Goal: Information Seeking & Learning: Learn about a topic

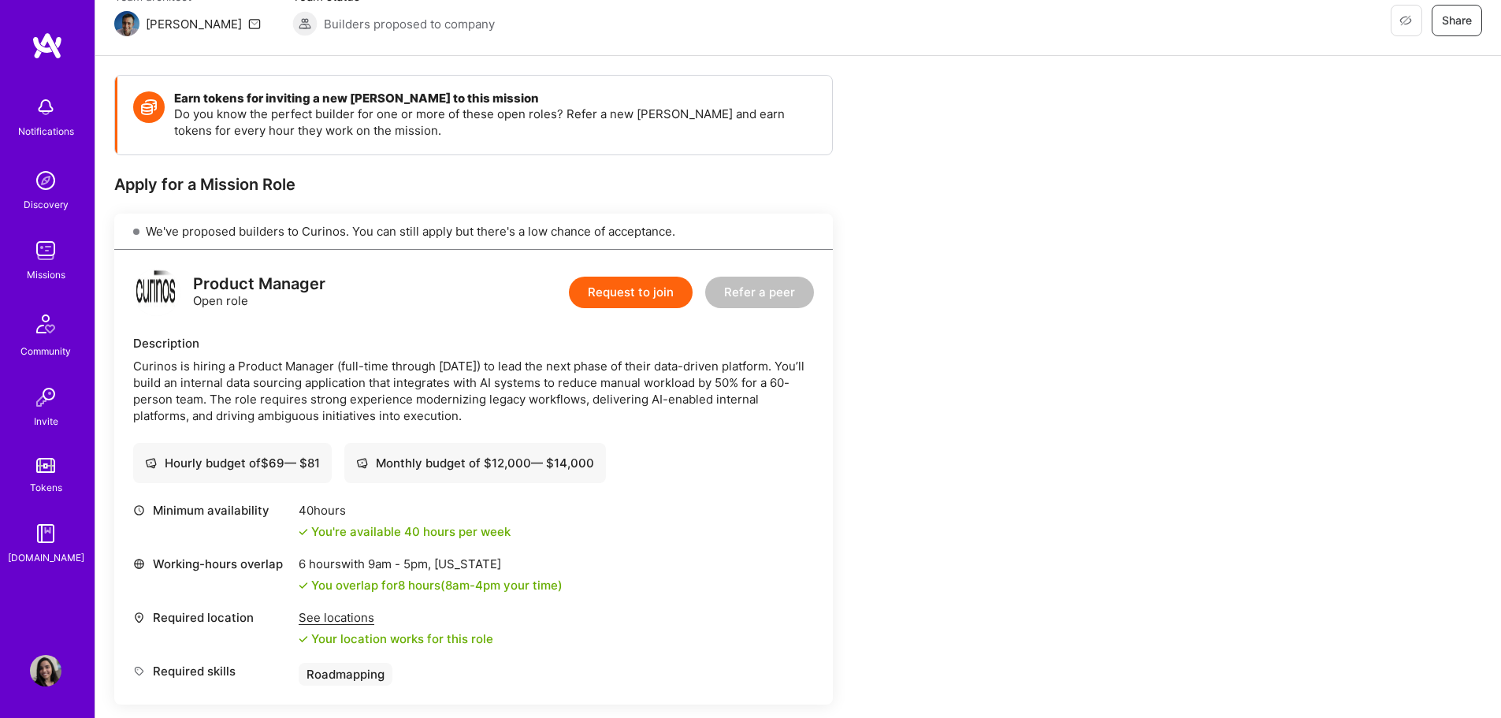
scroll to position [132, 0]
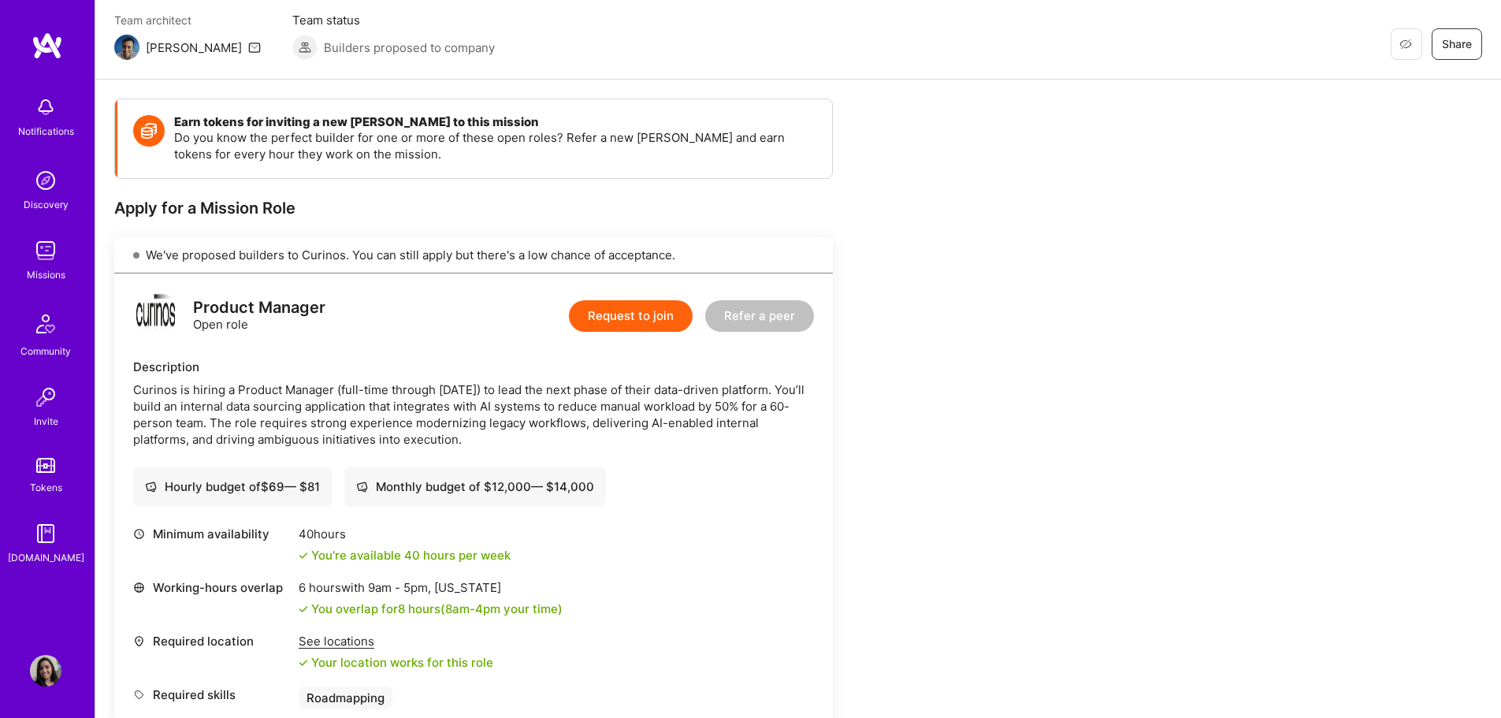
click at [359, 402] on div "Curinos is hiring a Product Manager (full-time through [DATE]) to lead the next…" at bounding box center [473, 414] width 681 height 66
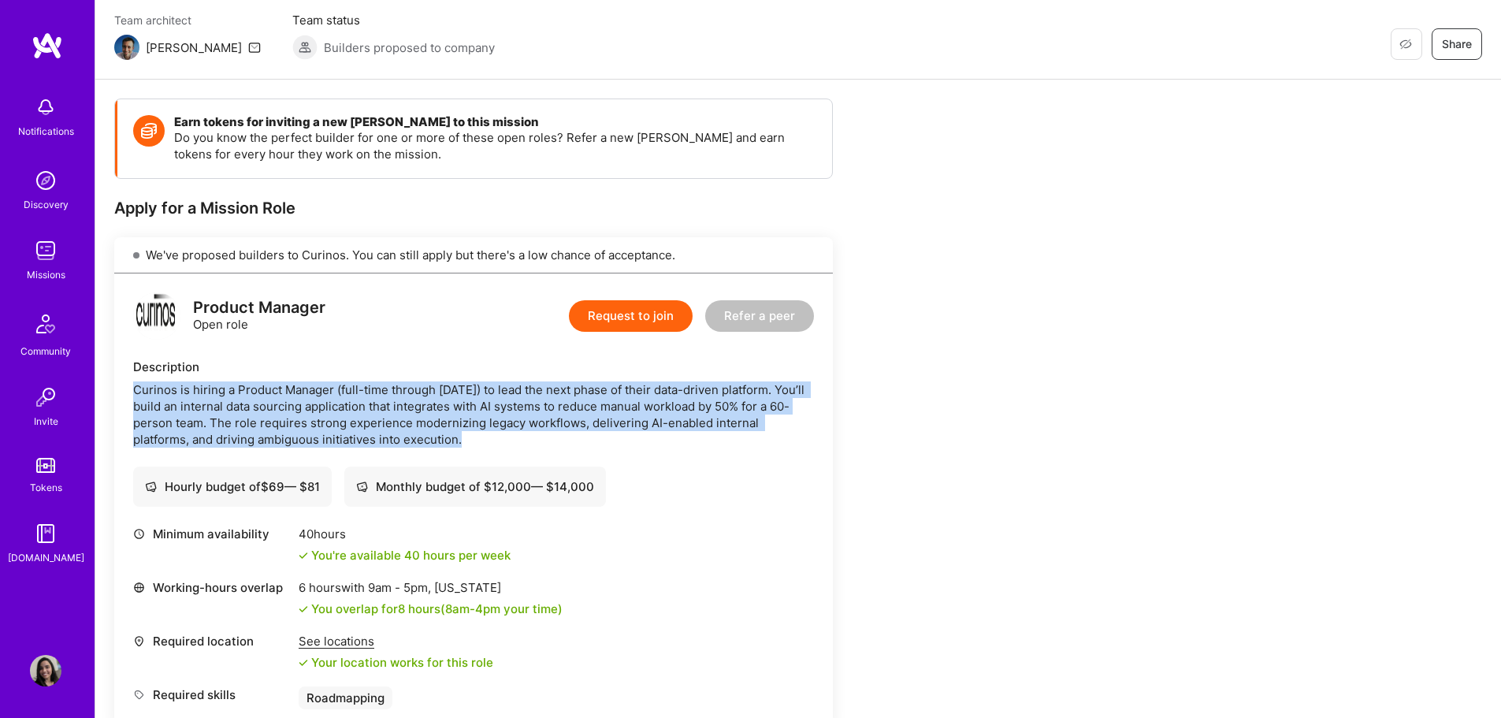
click at [359, 402] on div "Curinos is hiring a Product Manager (full-time through [DATE]) to lead the next…" at bounding box center [473, 414] width 681 height 66
click at [370, 403] on div "Curinos is hiring a Product Manager (full-time through [DATE]) to lead the next…" at bounding box center [473, 414] width 681 height 66
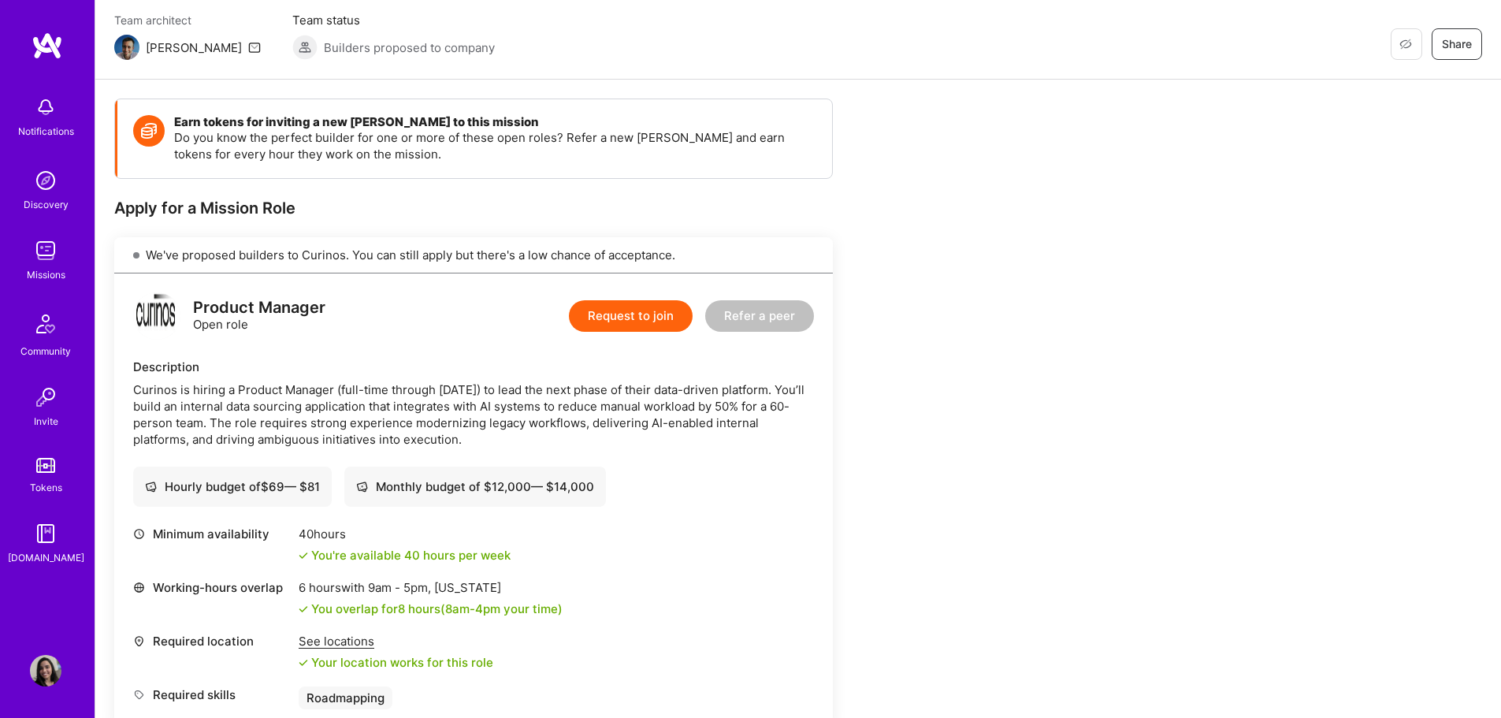
drag, startPoint x: 135, startPoint y: 389, endPoint x: 512, endPoint y: 434, distance: 380.2
click at [512, 434] on div "Curinos is hiring a Product Manager (full-time through [DATE]) to lead the next…" at bounding box center [473, 414] width 681 height 66
click at [648, 403] on div "Curinos is hiring a Product Manager (full-time through [DATE]) to lead the next…" at bounding box center [473, 414] width 681 height 66
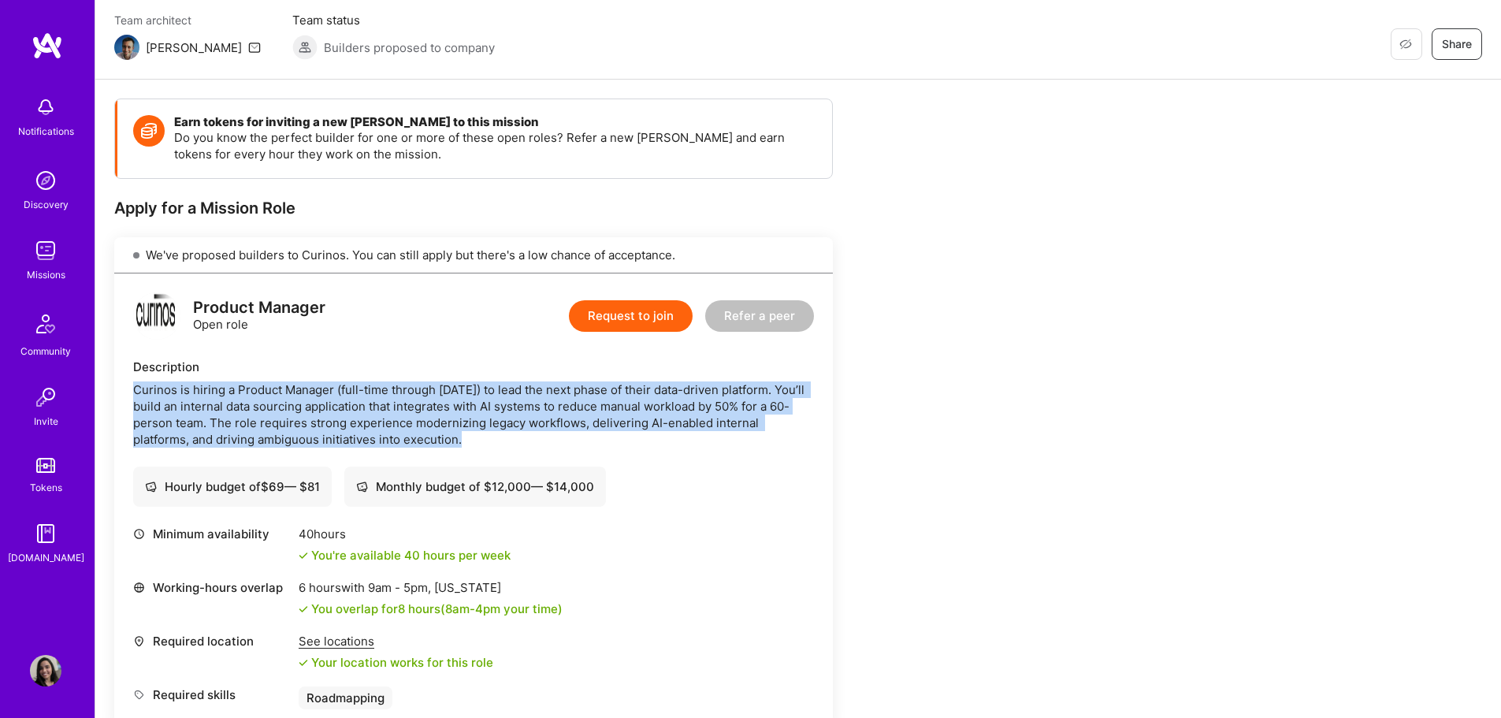
click at [648, 403] on div "Curinos is hiring a Product Manager (full-time through [DATE]) to lead the next…" at bounding box center [473, 414] width 681 height 66
click at [292, 412] on div "Curinos is hiring a Product Manager (full-time through [DATE]) to lead the next…" at bounding box center [473, 414] width 681 height 66
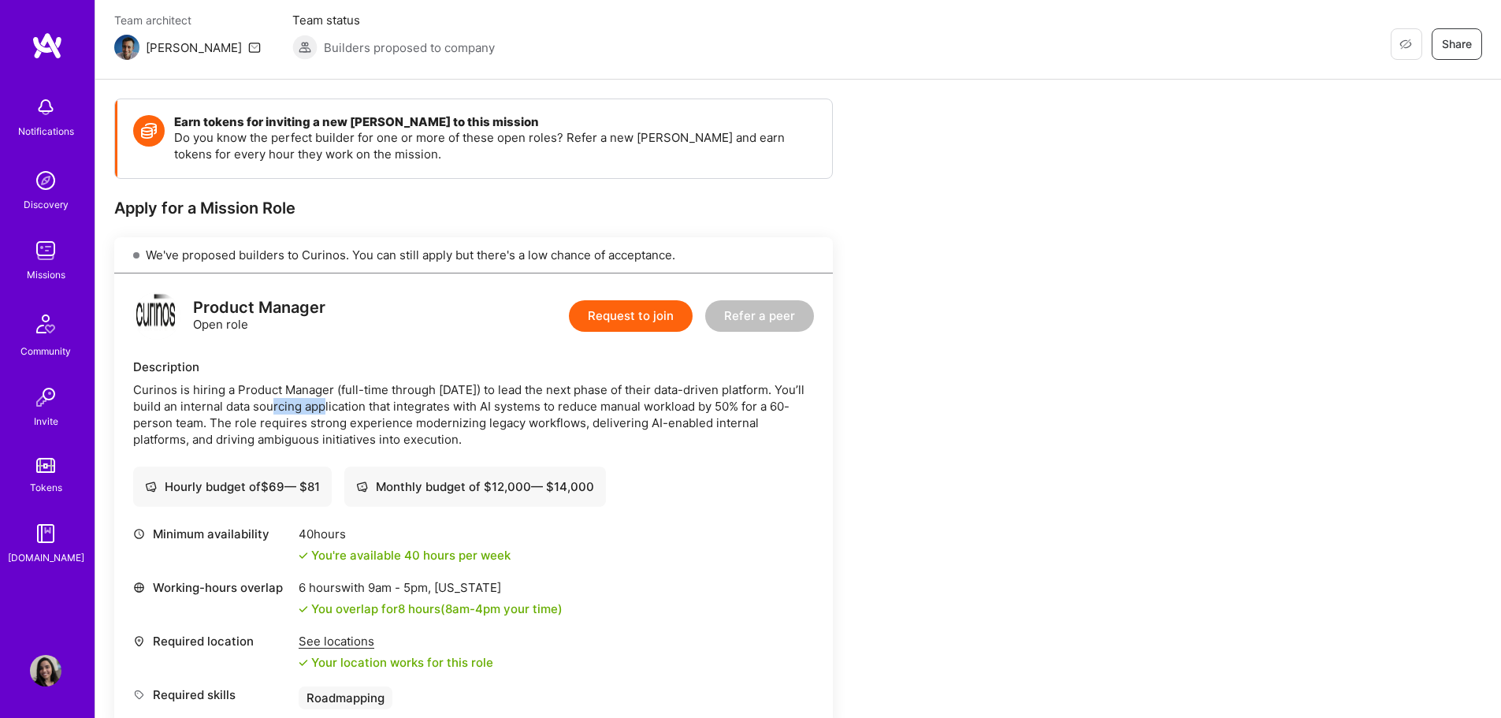
click at [292, 412] on div "Curinos is hiring a Product Manager (full-time through [DATE]) to lead the next…" at bounding box center [473, 414] width 681 height 66
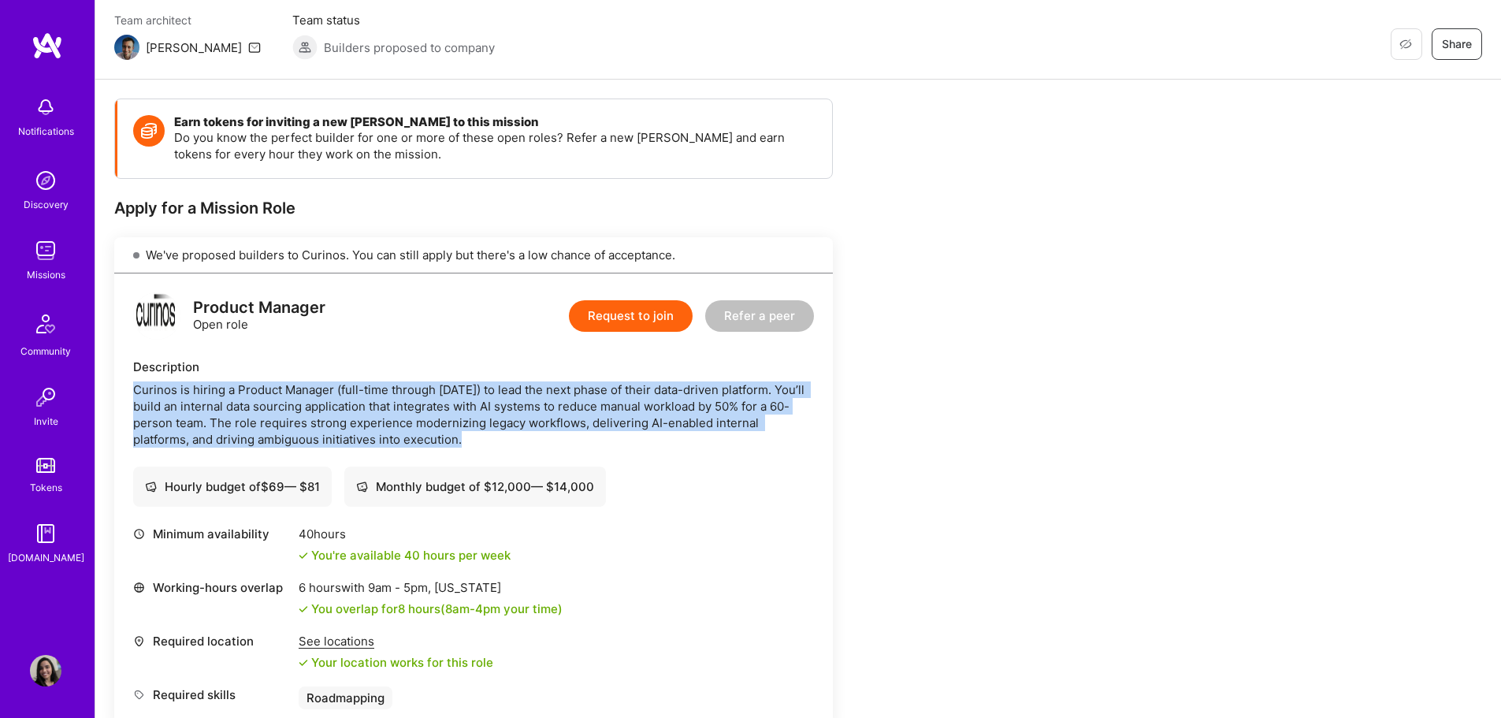
click at [292, 412] on div "Curinos is hiring a Product Manager (full-time through [DATE]) to lead the next…" at bounding box center [473, 414] width 681 height 66
click at [313, 408] on div "Curinos is hiring a Product Manager (full-time through [DATE]) to lead the next…" at bounding box center [473, 414] width 681 height 66
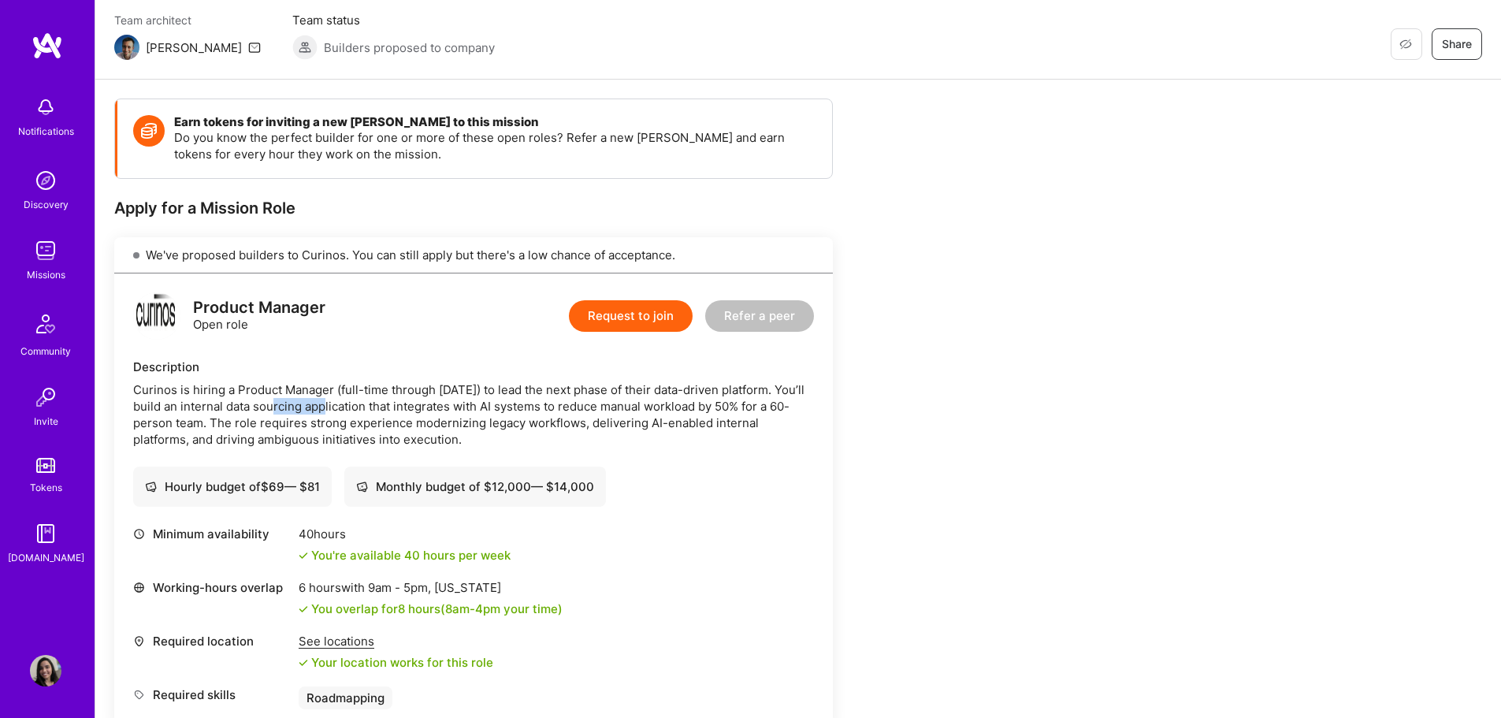
click at [313, 408] on div "Curinos is hiring a Product Manager (full-time through [DATE]) to lead the next…" at bounding box center [473, 414] width 681 height 66
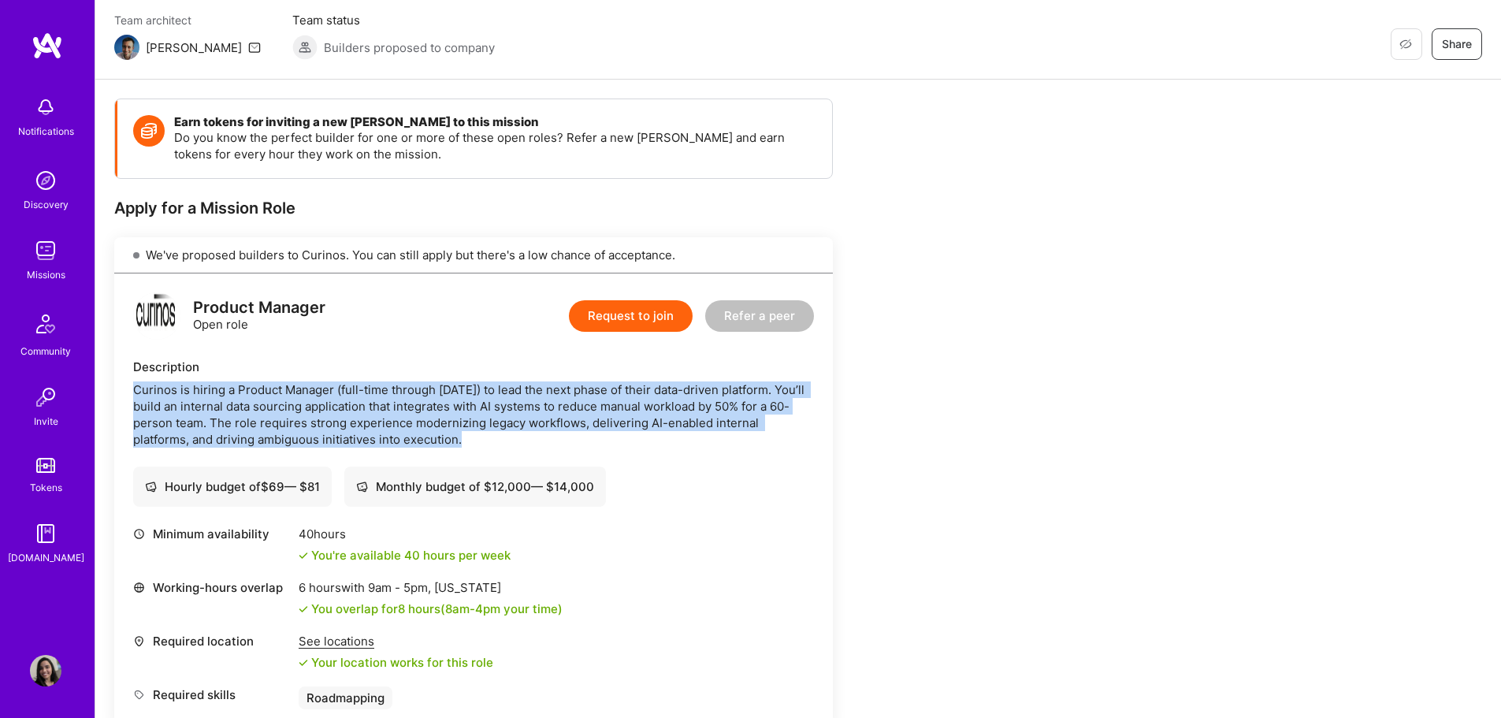
click at [313, 408] on div "Curinos is hiring a Product Manager (full-time through [DATE]) to lead the next…" at bounding box center [473, 414] width 681 height 66
click at [567, 409] on div "Curinos is hiring a Product Manager (full-time through [DATE]) to lead the next…" at bounding box center [473, 414] width 681 height 66
click at [568, 409] on div "Curinos is hiring a Product Manager (full-time through [DATE]) to lead the next…" at bounding box center [473, 414] width 681 height 66
click at [700, 421] on div "Curinos is hiring a Product Manager (full-time through [DATE]) to lead the next…" at bounding box center [473, 414] width 681 height 66
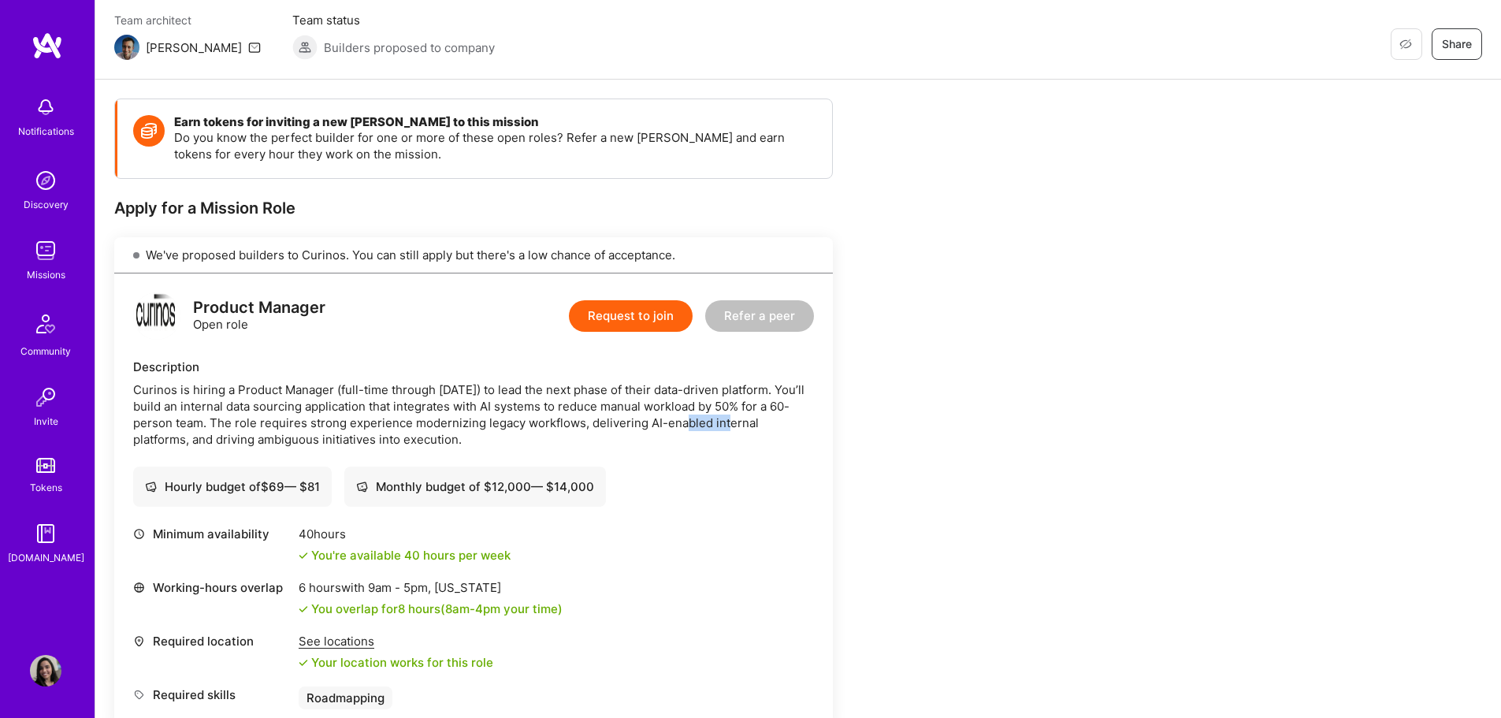
click at [700, 421] on div "Curinos is hiring a Product Manager (full-time through [DATE]) to lead the next…" at bounding box center [473, 414] width 681 height 66
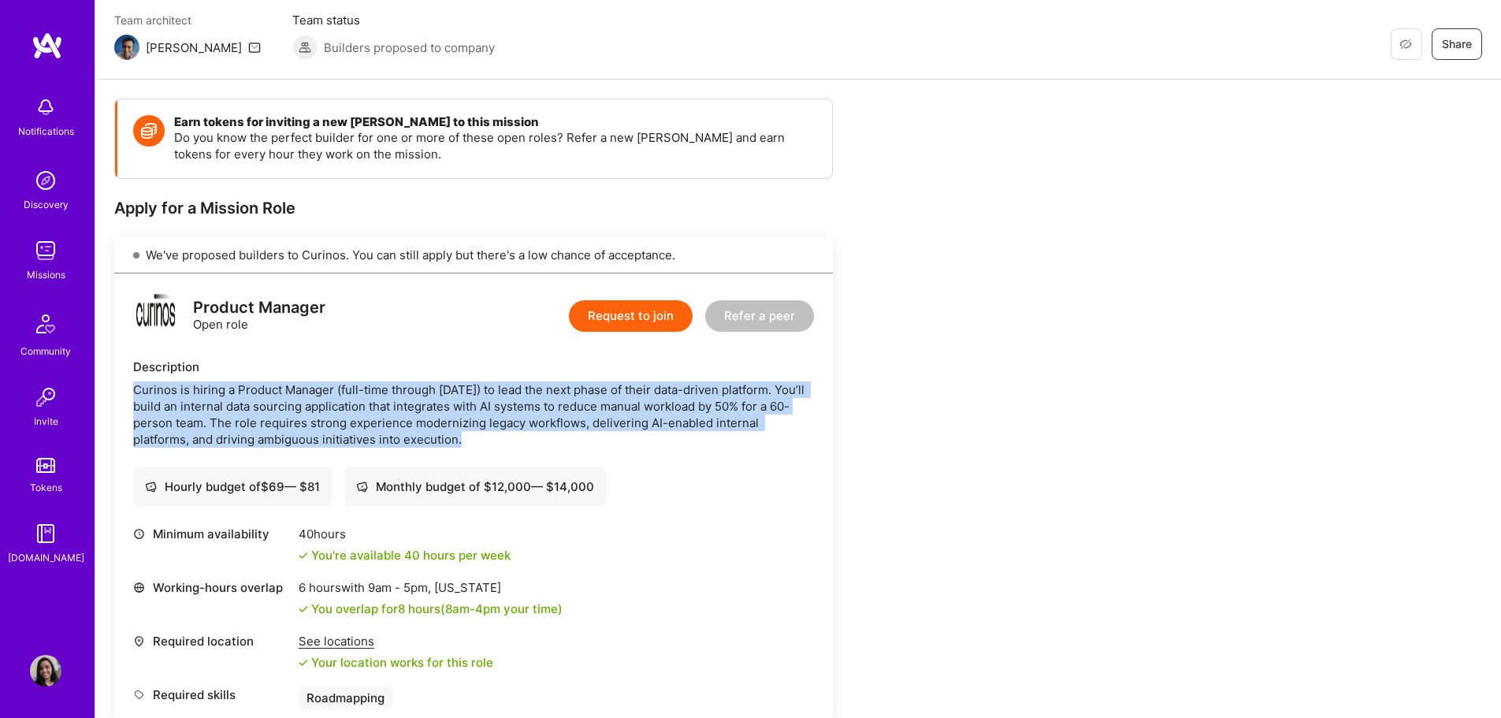
click at [700, 421] on div "Curinos is hiring a Product Manager (full-time through [DATE]) to lead the next…" at bounding box center [473, 414] width 681 height 66
click at [714, 413] on div "Curinos is hiring a Product Manager (full-time through [DATE]) to lead the next…" at bounding box center [473, 414] width 681 height 66
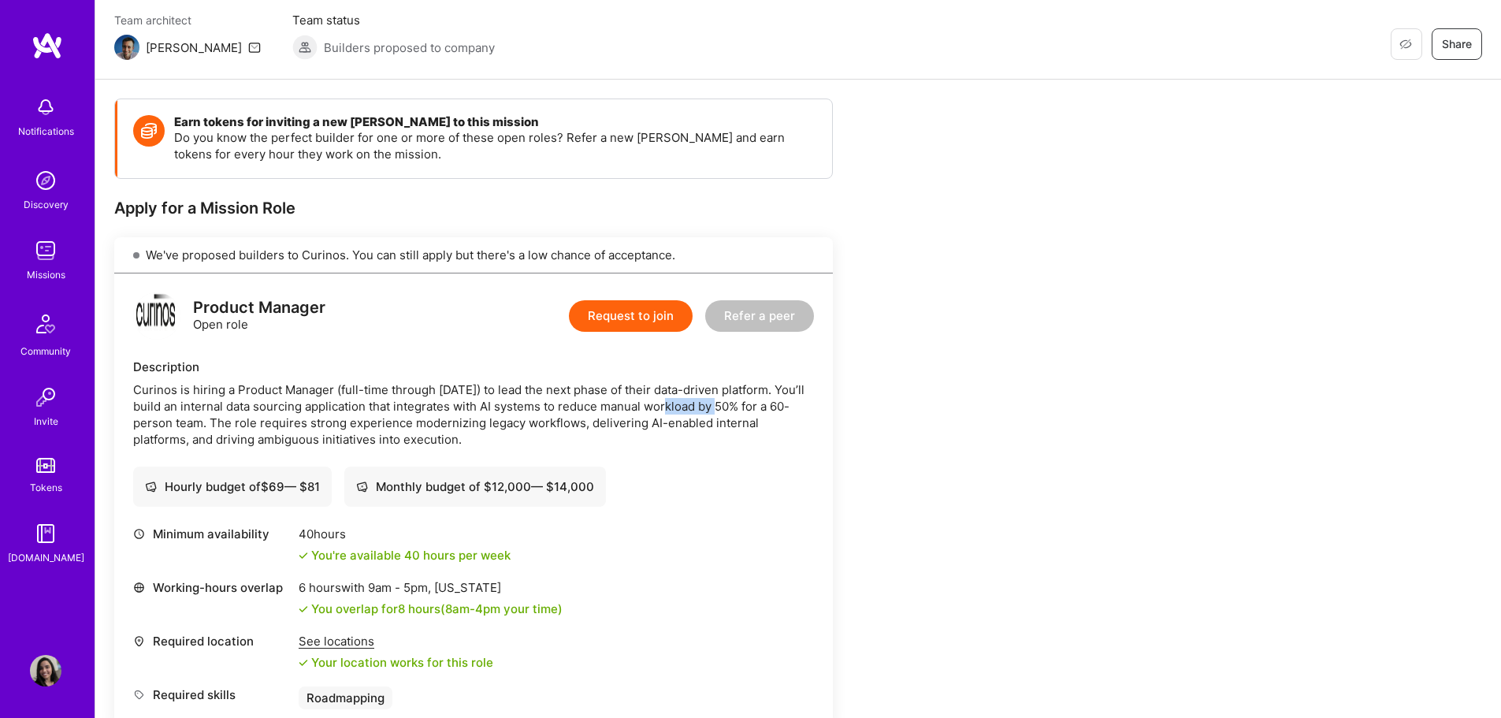
click at [714, 413] on div "Curinos is hiring a Product Manager (full-time through [DATE]) to lead the next…" at bounding box center [473, 414] width 681 height 66
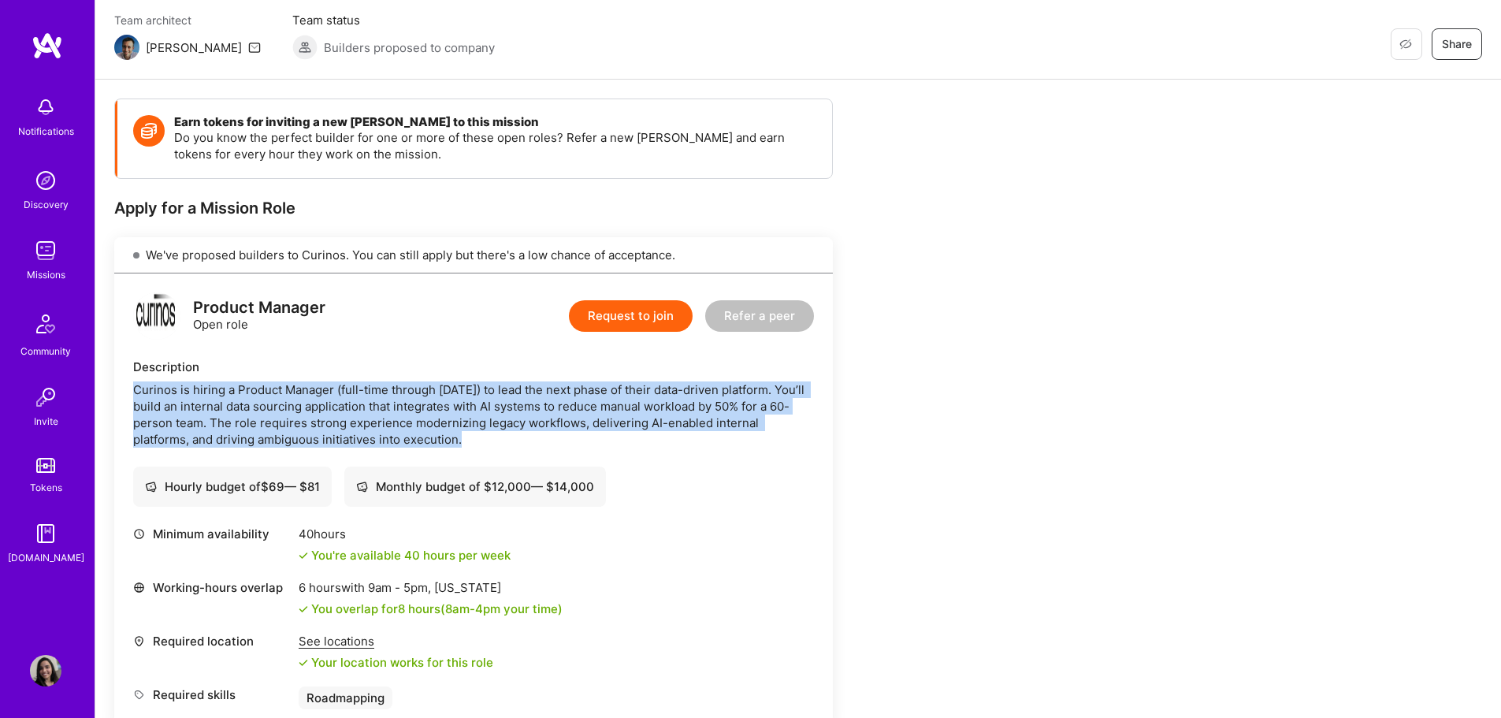
click at [714, 413] on div "Curinos is hiring a Product Manager (full-time through [DATE]) to lead the next…" at bounding box center [473, 414] width 681 height 66
click at [222, 415] on div "Curinos is hiring a Product Manager (full-time through [DATE]) to lead the next…" at bounding box center [473, 414] width 681 height 66
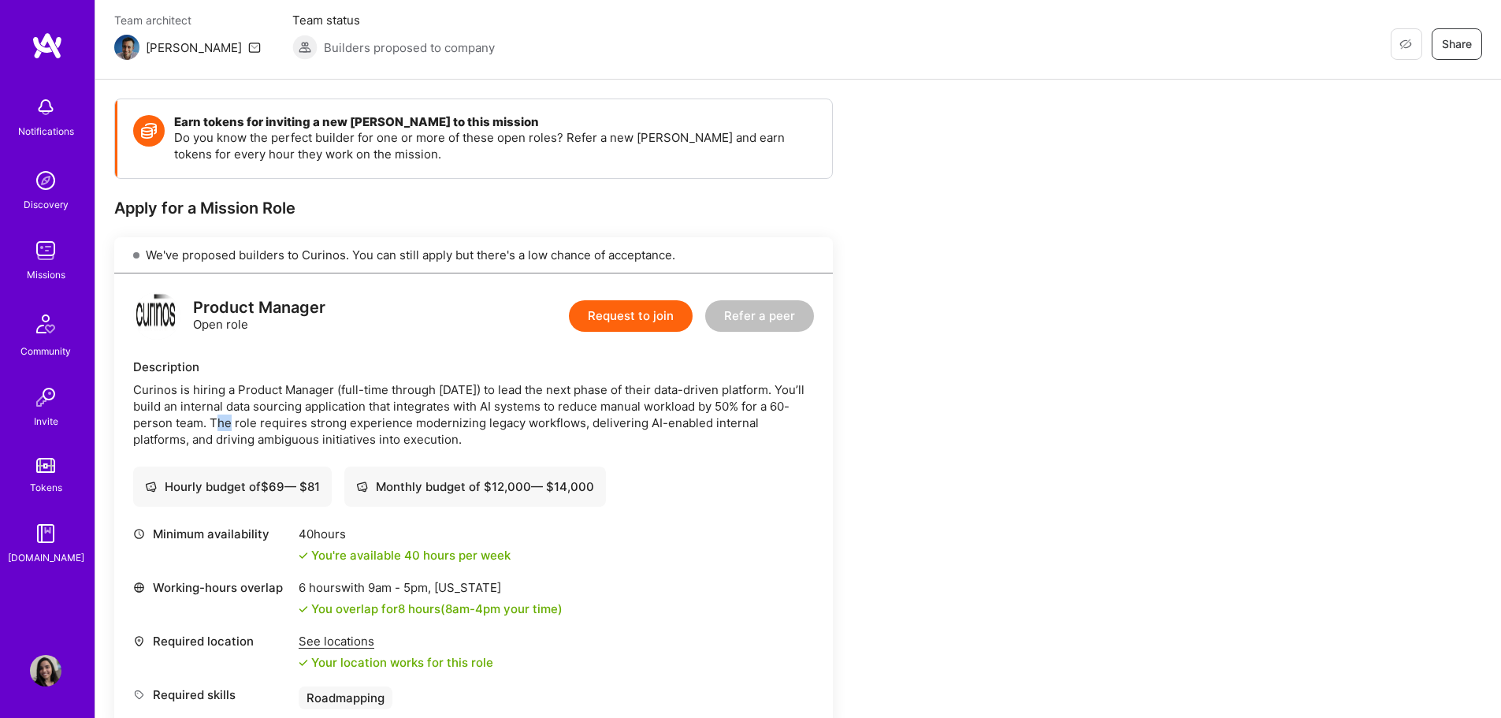
click at [222, 415] on div "Curinos is hiring a Product Manager (full-time through [DATE]) to lead the next…" at bounding box center [473, 414] width 681 height 66
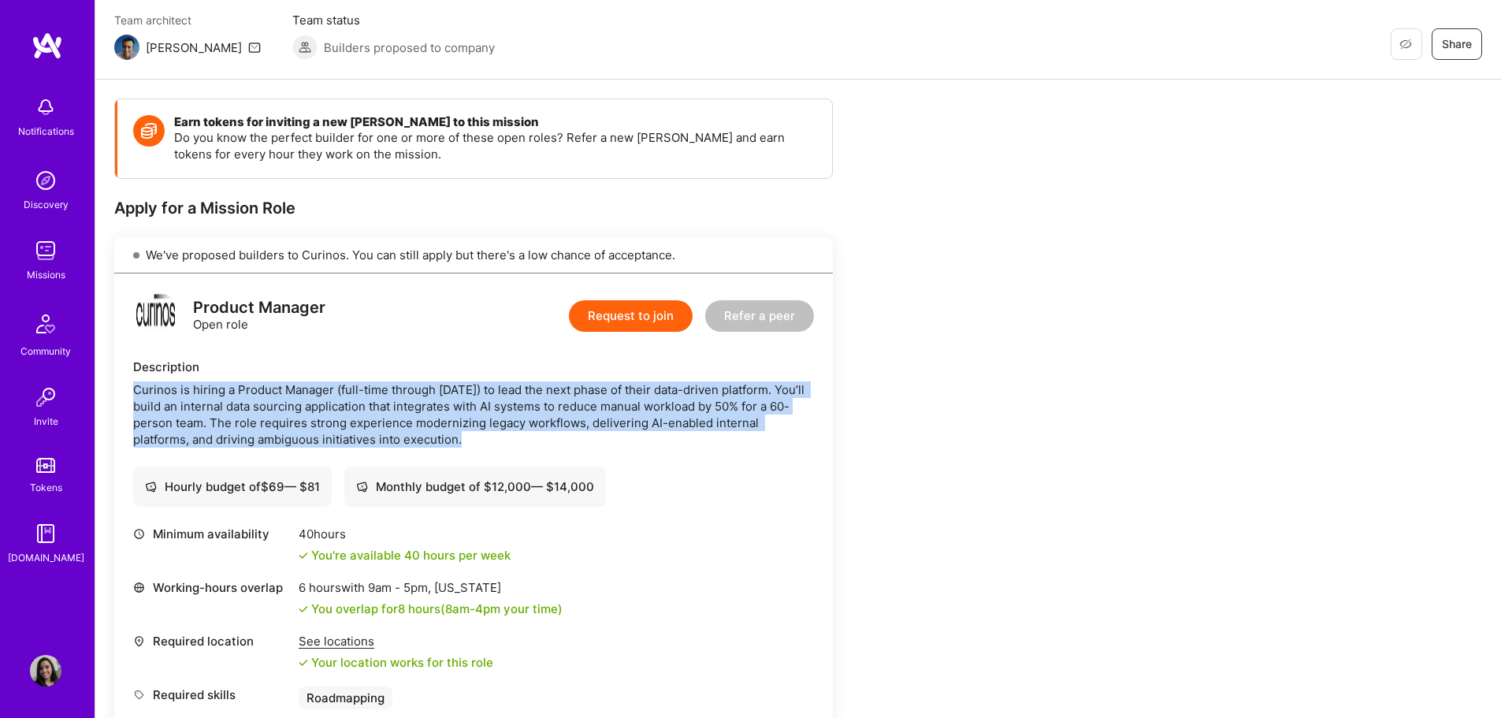
click at [222, 415] on div "Curinos is hiring a Product Manager (full-time through [DATE]) to lead the next…" at bounding box center [473, 414] width 681 height 66
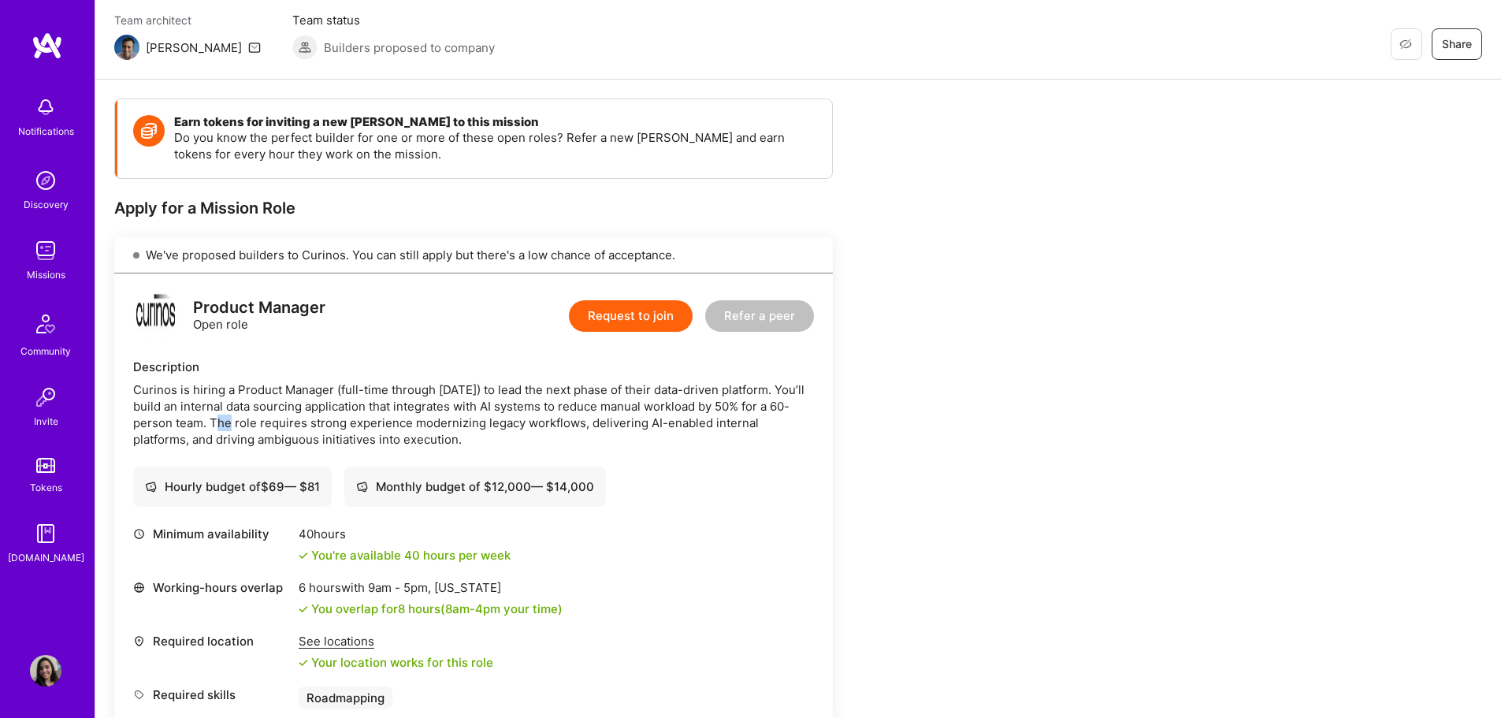
click at [222, 415] on div "Curinos is hiring a Product Manager (full-time through [DATE]) to lead the next…" at bounding box center [473, 414] width 681 height 66
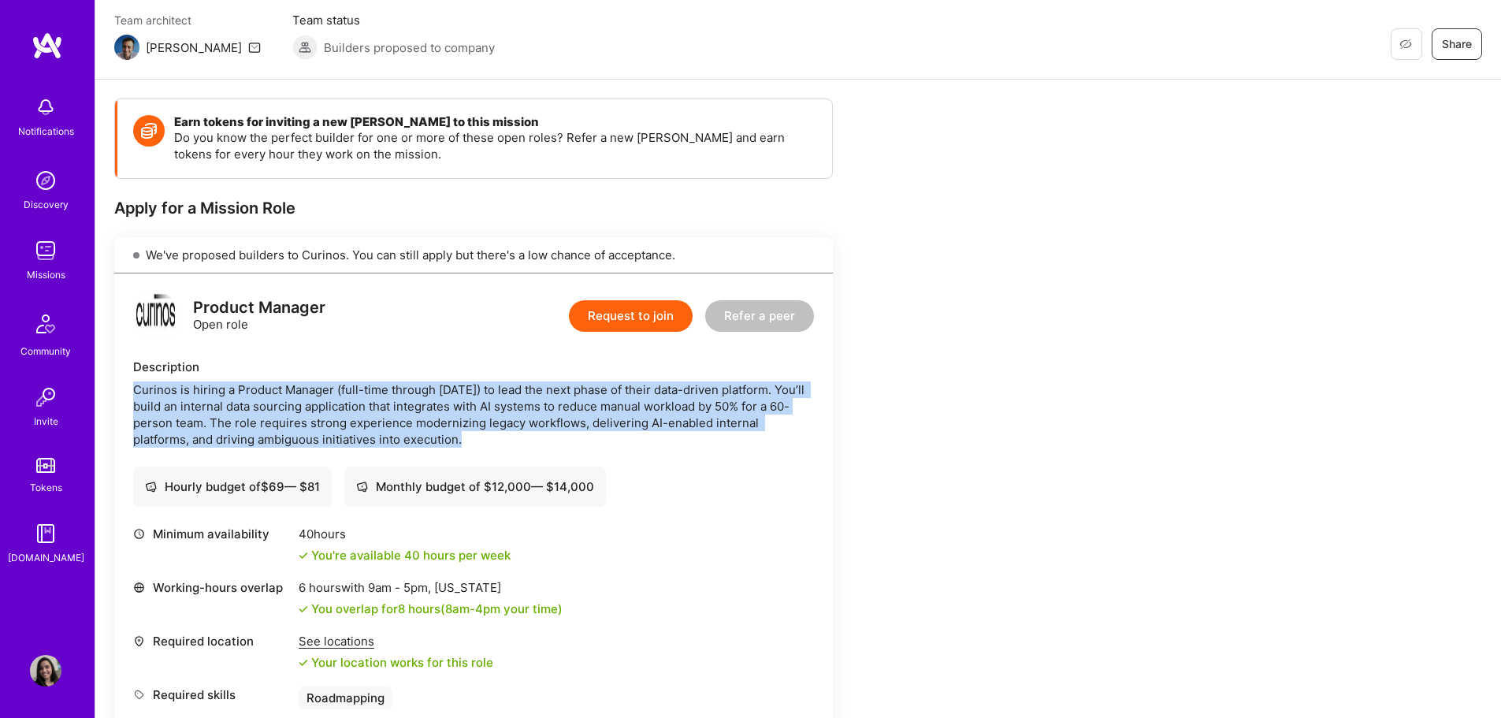
click at [222, 415] on div "Curinos is hiring a Product Manager (full-time through [DATE]) to lead the next…" at bounding box center [473, 414] width 681 height 66
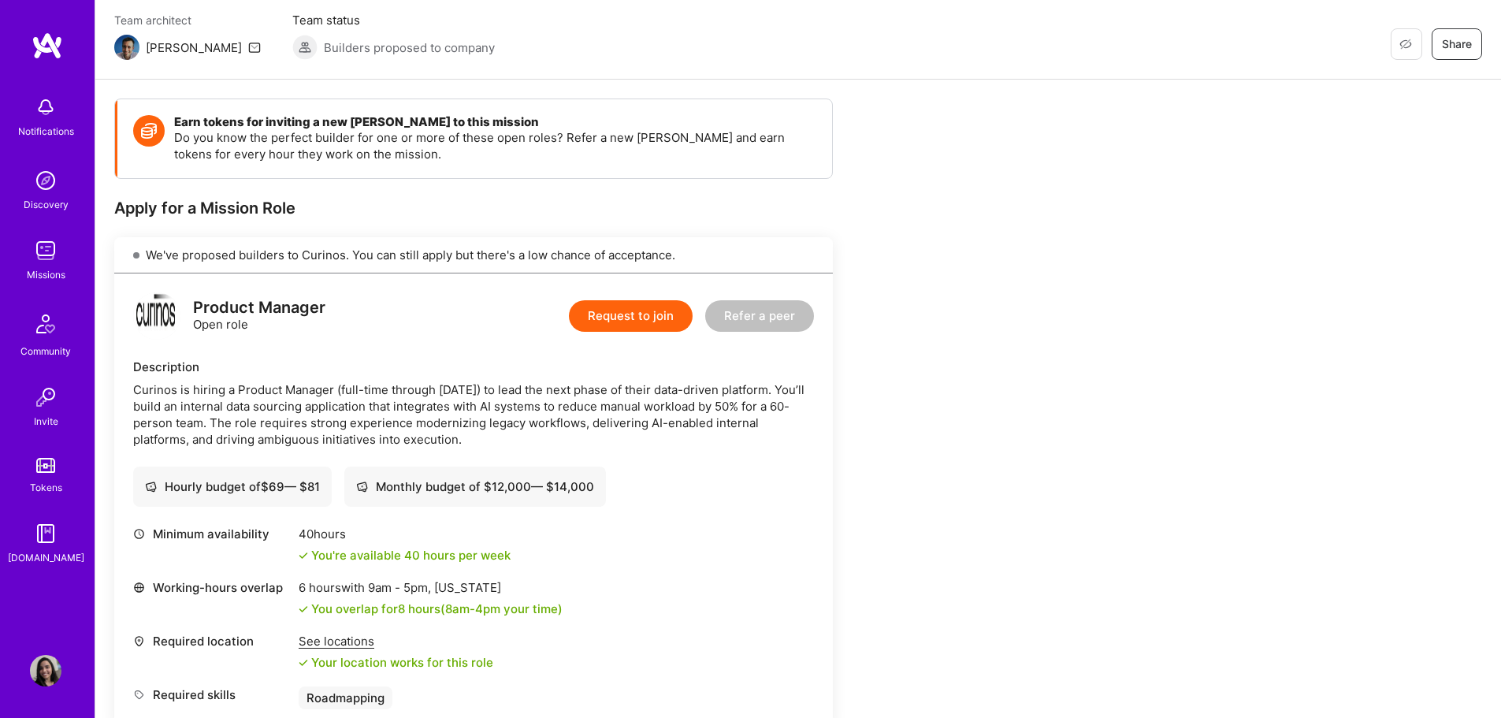
click at [287, 257] on div "We've proposed builders to Curinos. You can still apply but there's a low chanc…" at bounding box center [473, 255] width 719 height 36
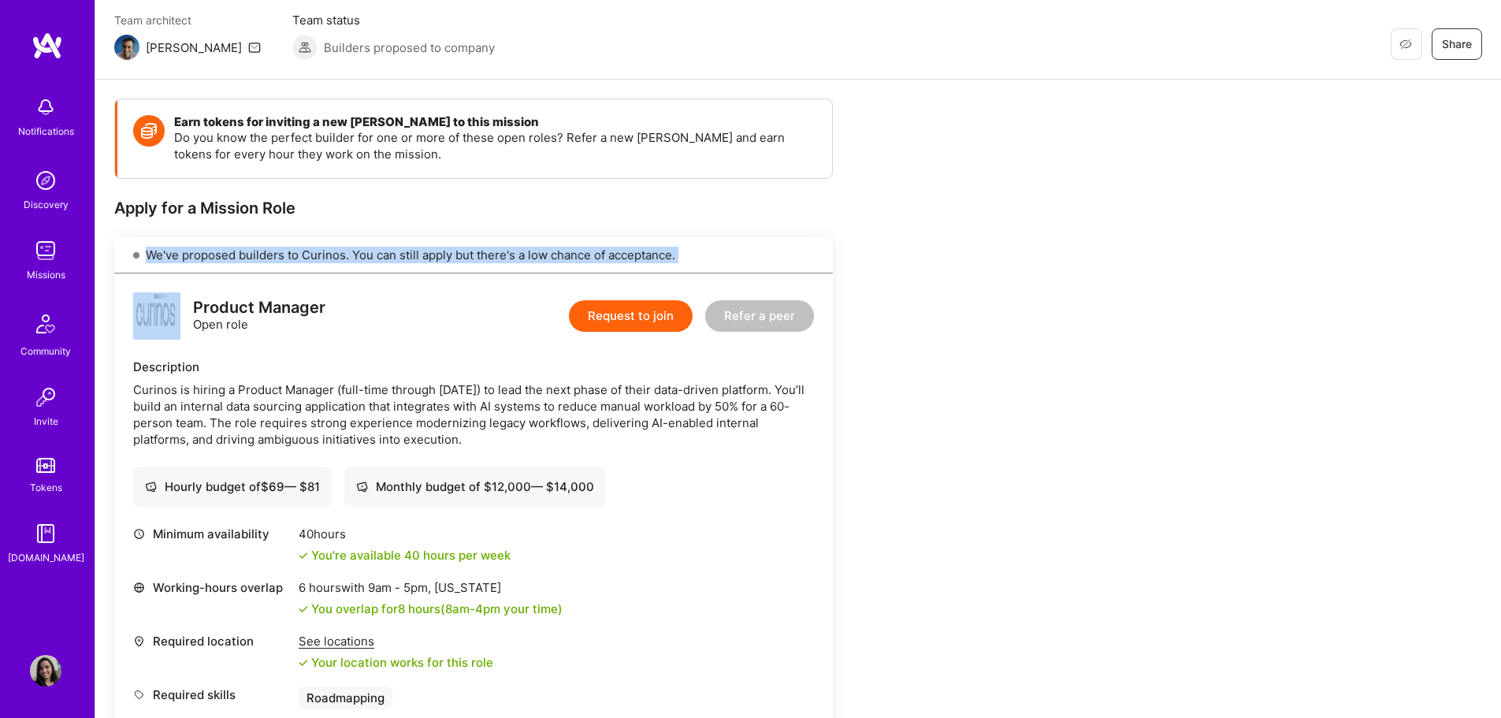
click at [287, 257] on div "We've proposed builders to Curinos. You can still apply but there's a low chanc…" at bounding box center [473, 255] width 719 height 36
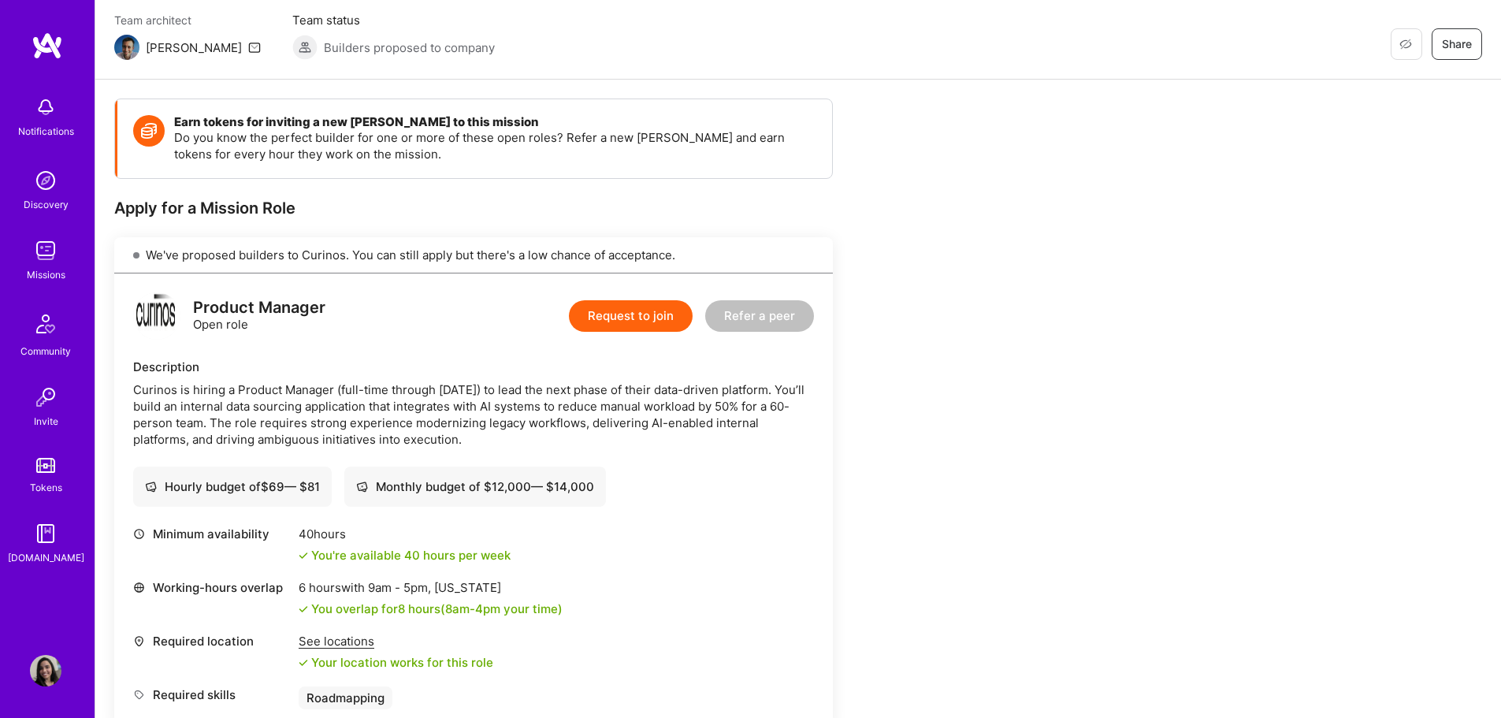
click at [265, 417] on div "Curinos is hiring a Product Manager (full-time through [DATE]) to lead the next…" at bounding box center [473, 414] width 681 height 66
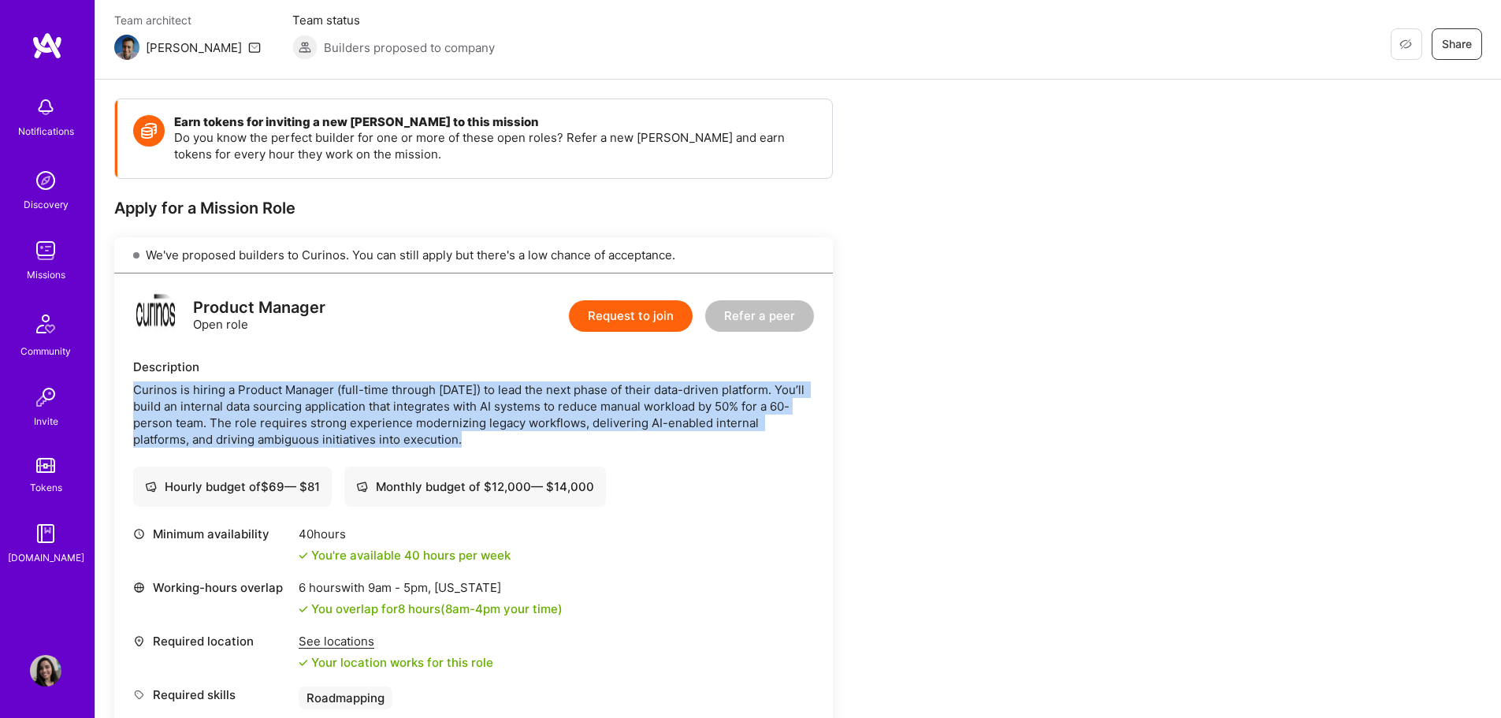
click at [265, 417] on div "Curinos is hiring a Product Manager (full-time through [DATE]) to lead the next…" at bounding box center [473, 414] width 681 height 66
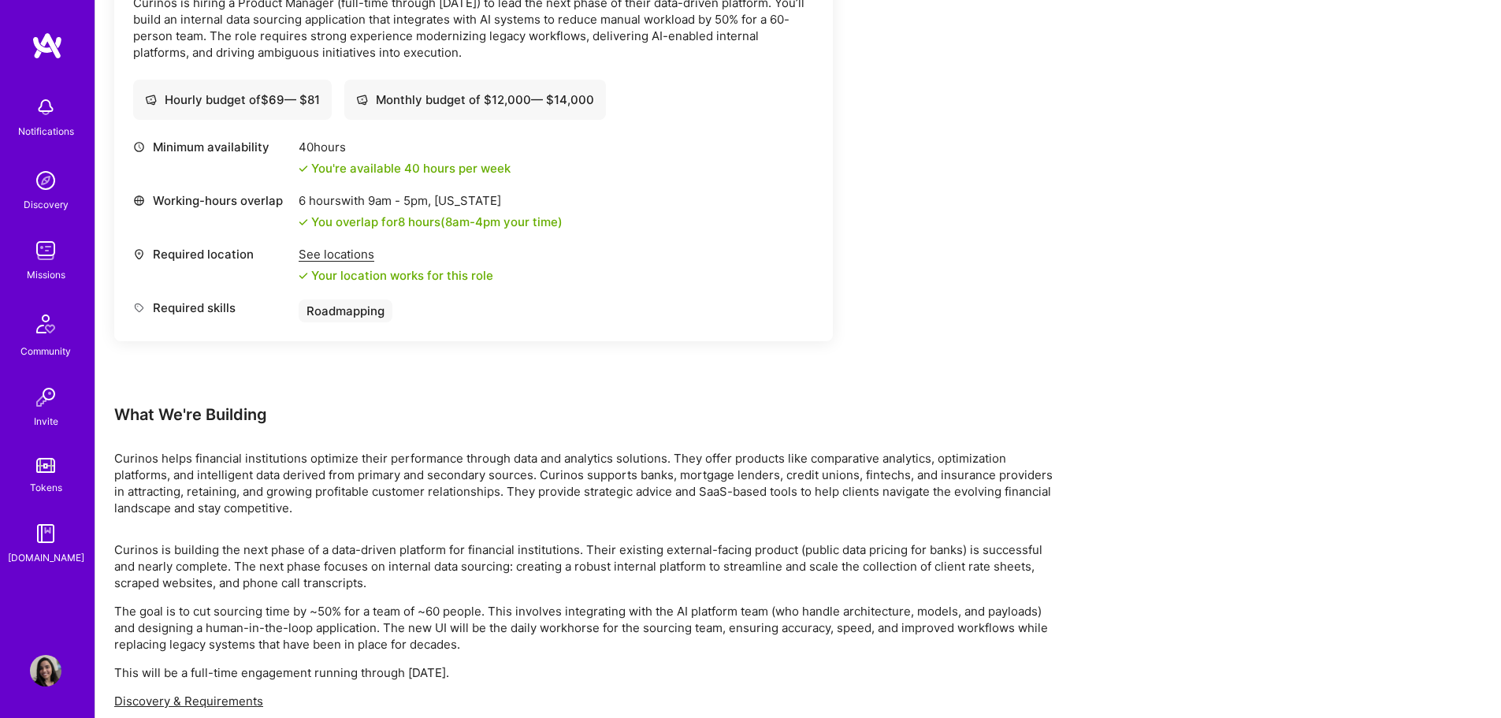
scroll to position [526, 0]
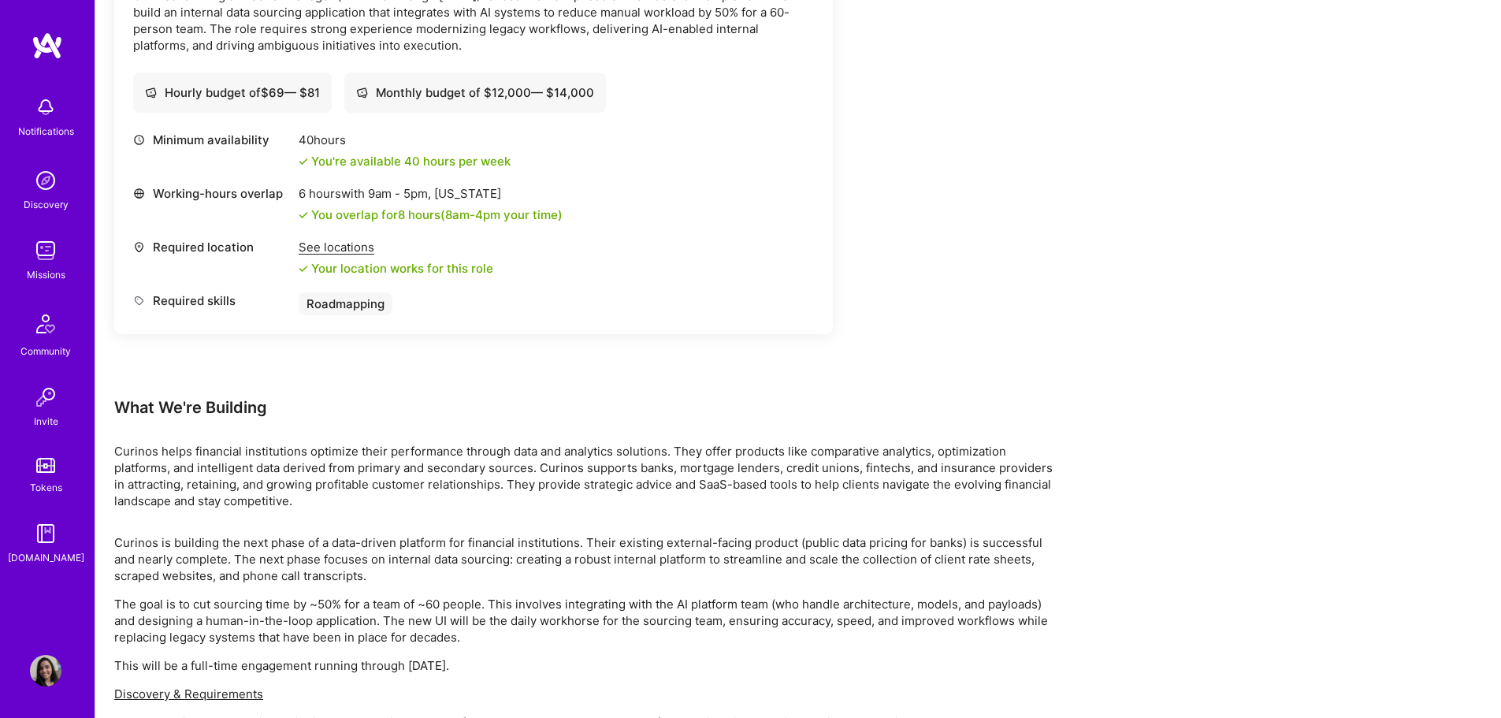
click at [212, 484] on p "Curinos helps financial institutions optimize their performance through data an…" at bounding box center [587, 476] width 946 height 66
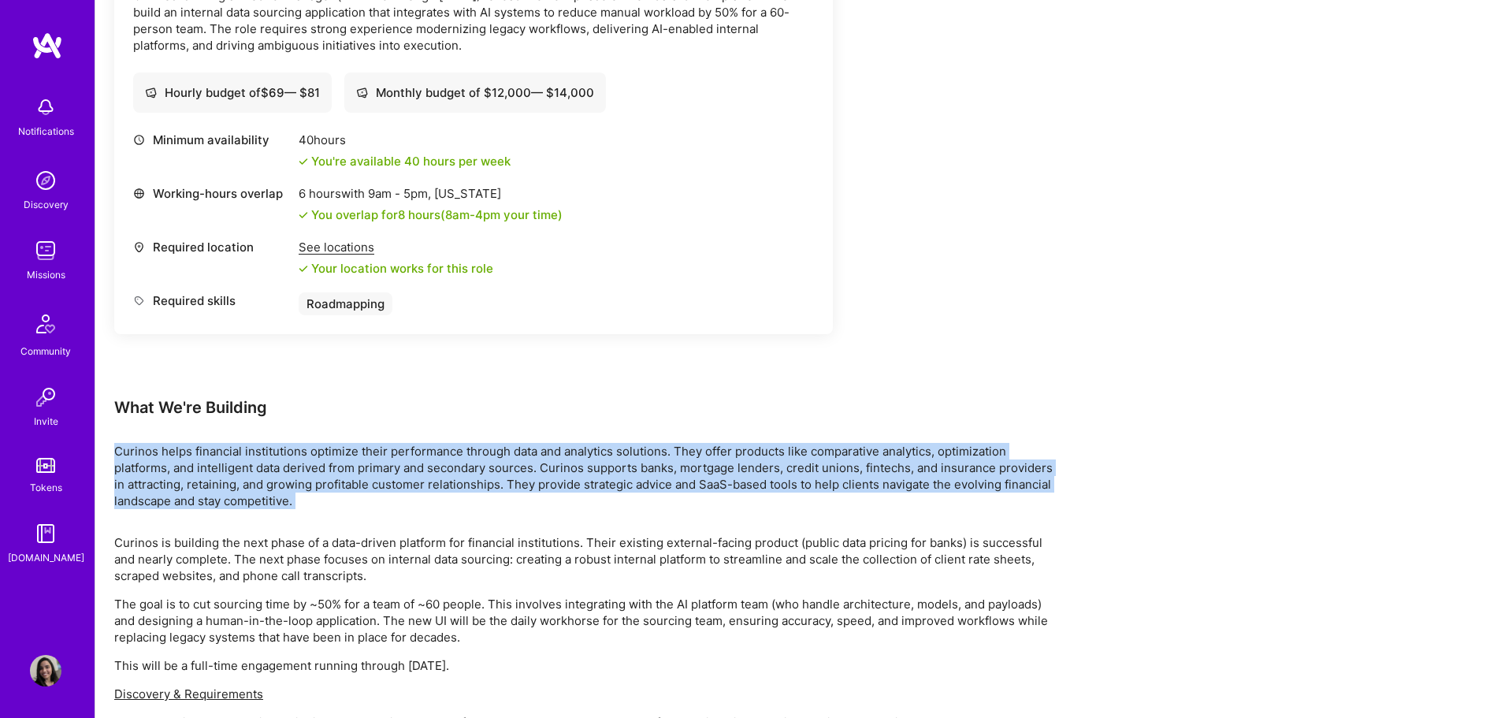
click at [212, 484] on p "Curinos helps financial institutions optimize their performance through data an…" at bounding box center [587, 476] width 946 height 66
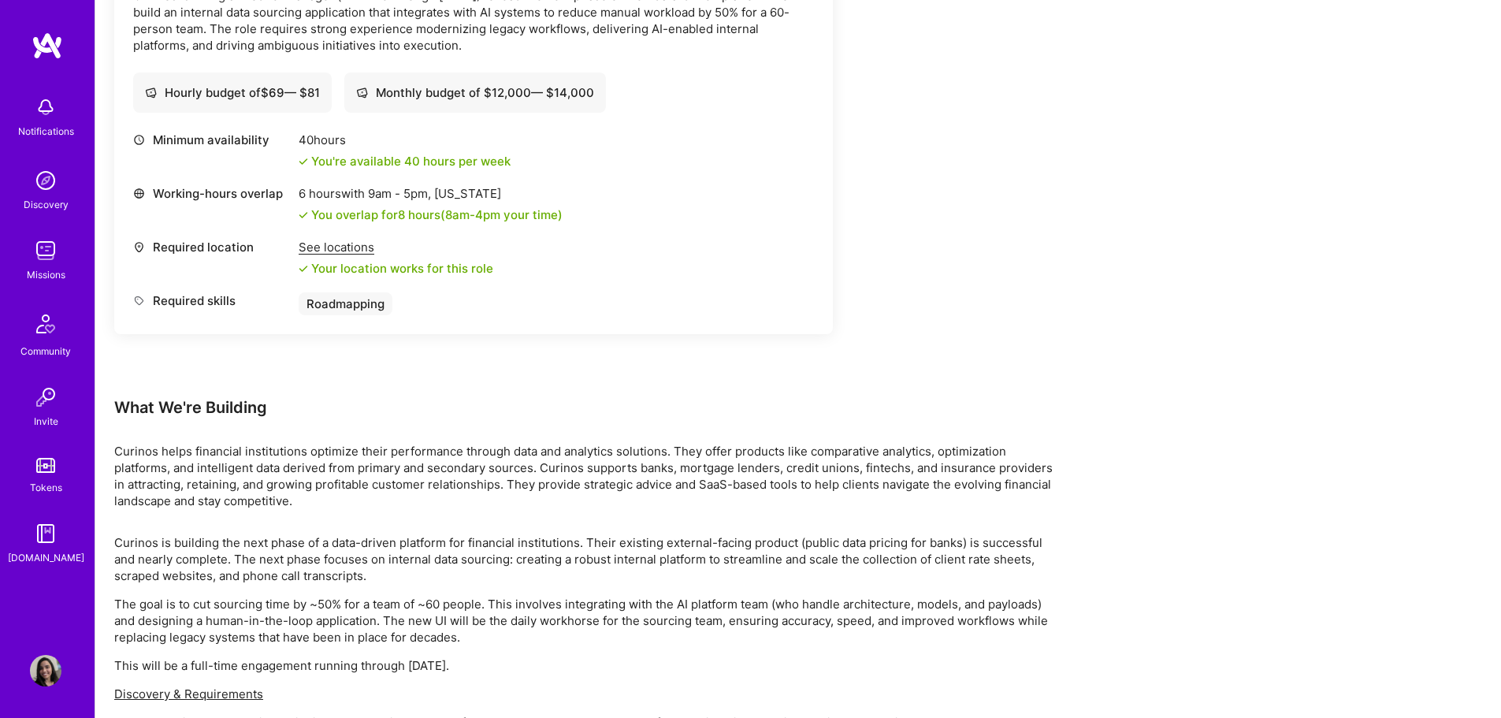
click at [229, 551] on p "Curinos is building the next phase of a data-driven platform for financial inst…" at bounding box center [587, 559] width 946 height 50
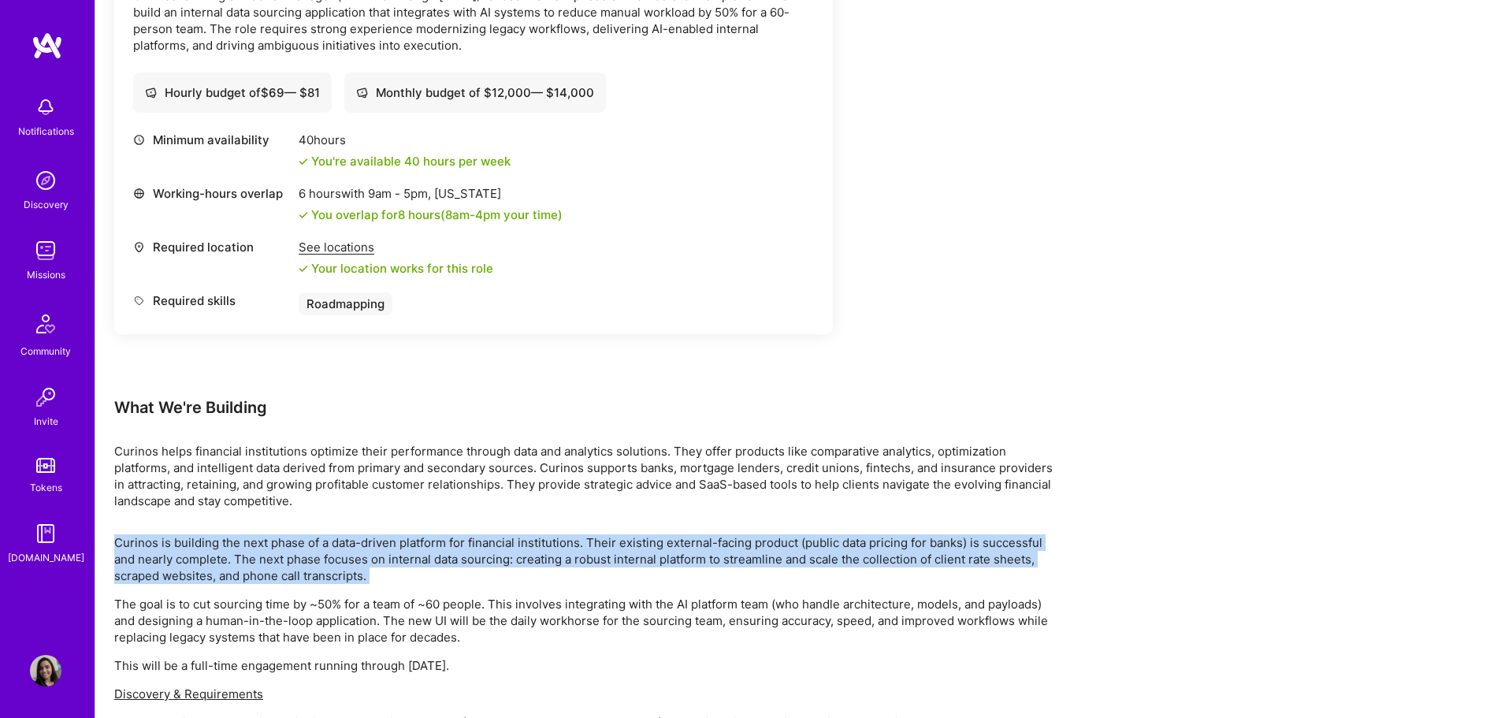
click at [229, 551] on p "Curinos is building the next phase of a data-driven platform for financial inst…" at bounding box center [587, 559] width 946 height 50
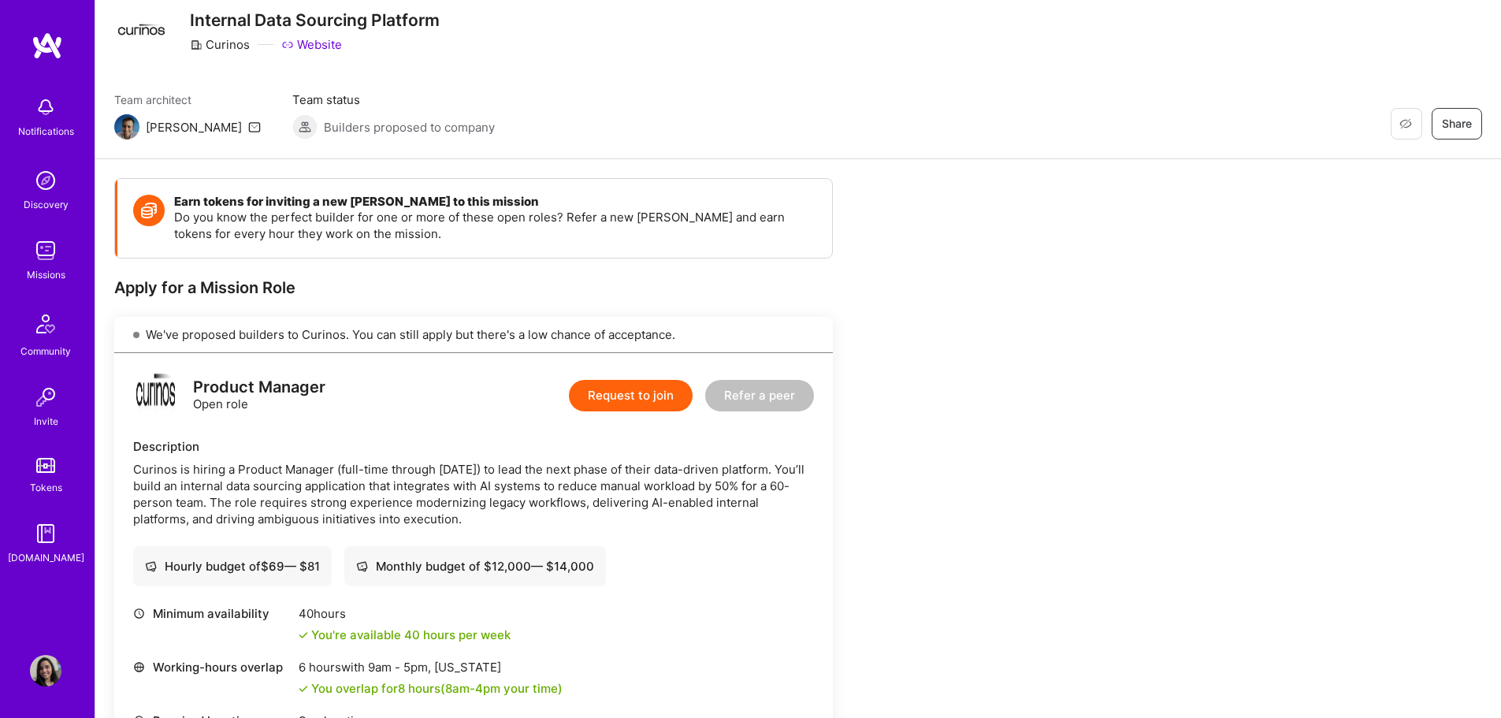
scroll to position [0, 0]
